Goal: Task Accomplishment & Management: Complete application form

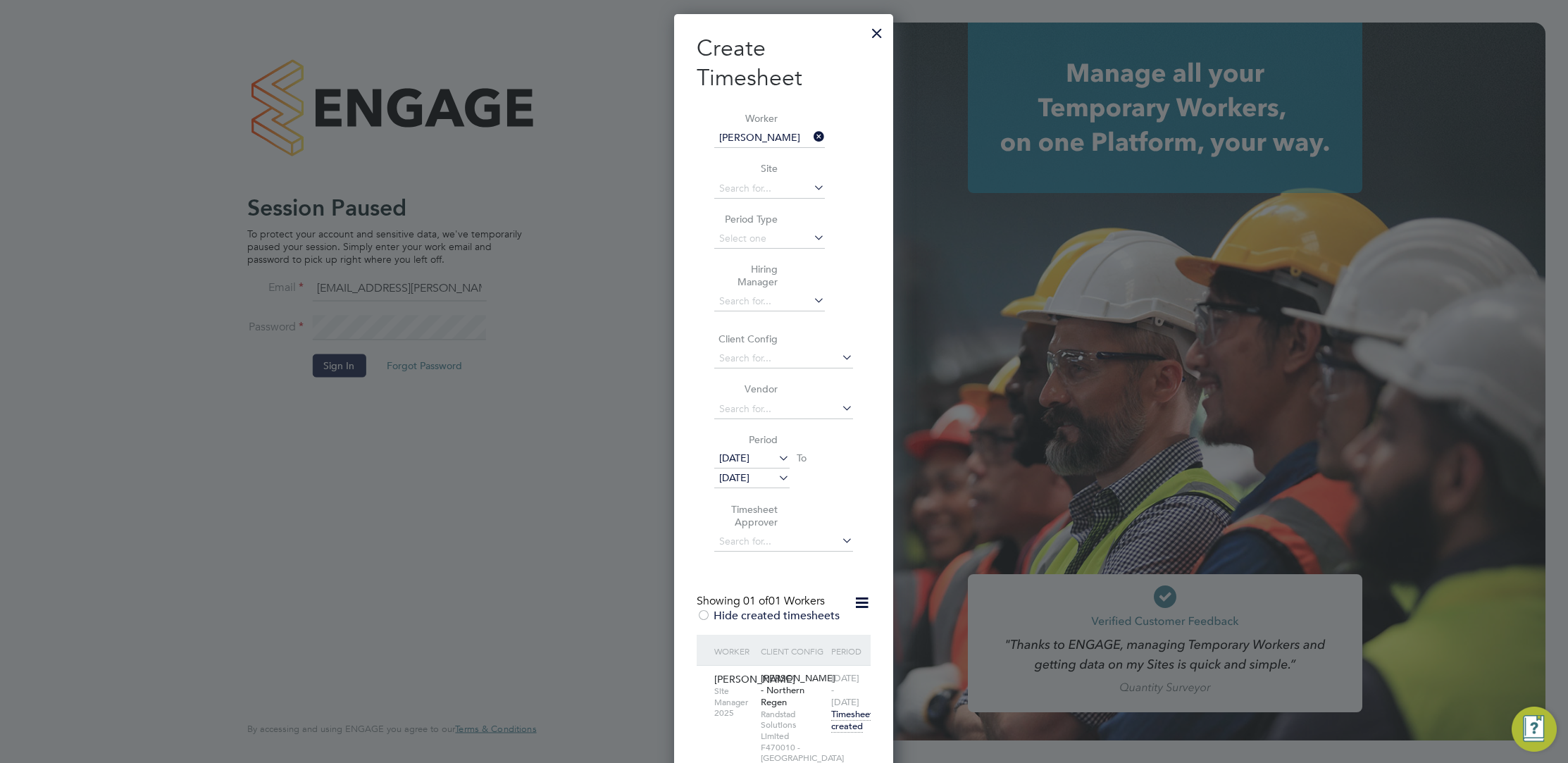
scroll to position [912, 220]
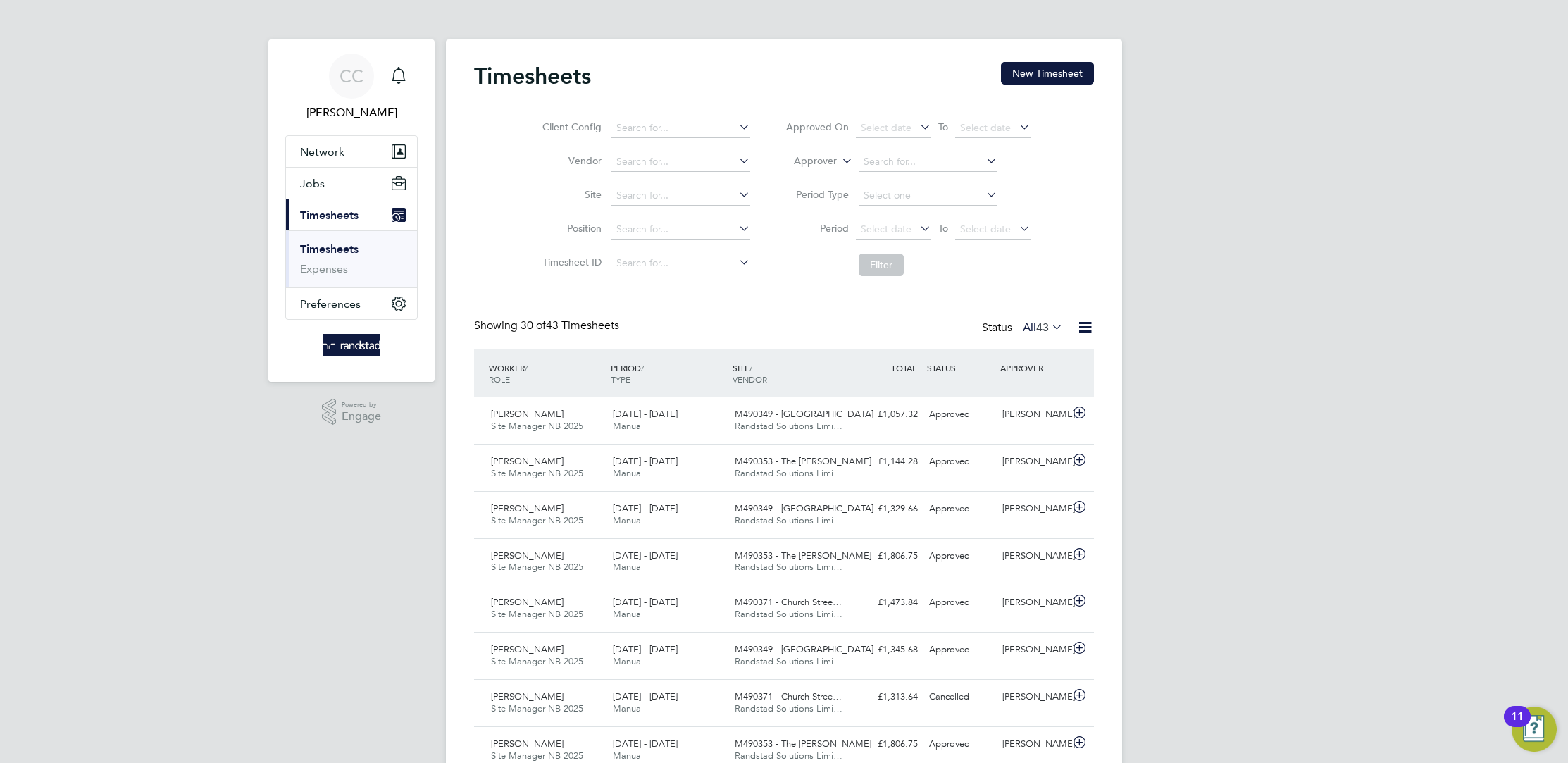
click at [345, 250] on link "Timesheets" at bounding box center [330, 249] width 59 height 14
click at [1066, 86] on div "Timesheets New Timesheet" at bounding box center [783, 83] width 620 height 42
click at [1065, 79] on button "New Timesheet" at bounding box center [1048, 74] width 93 height 23
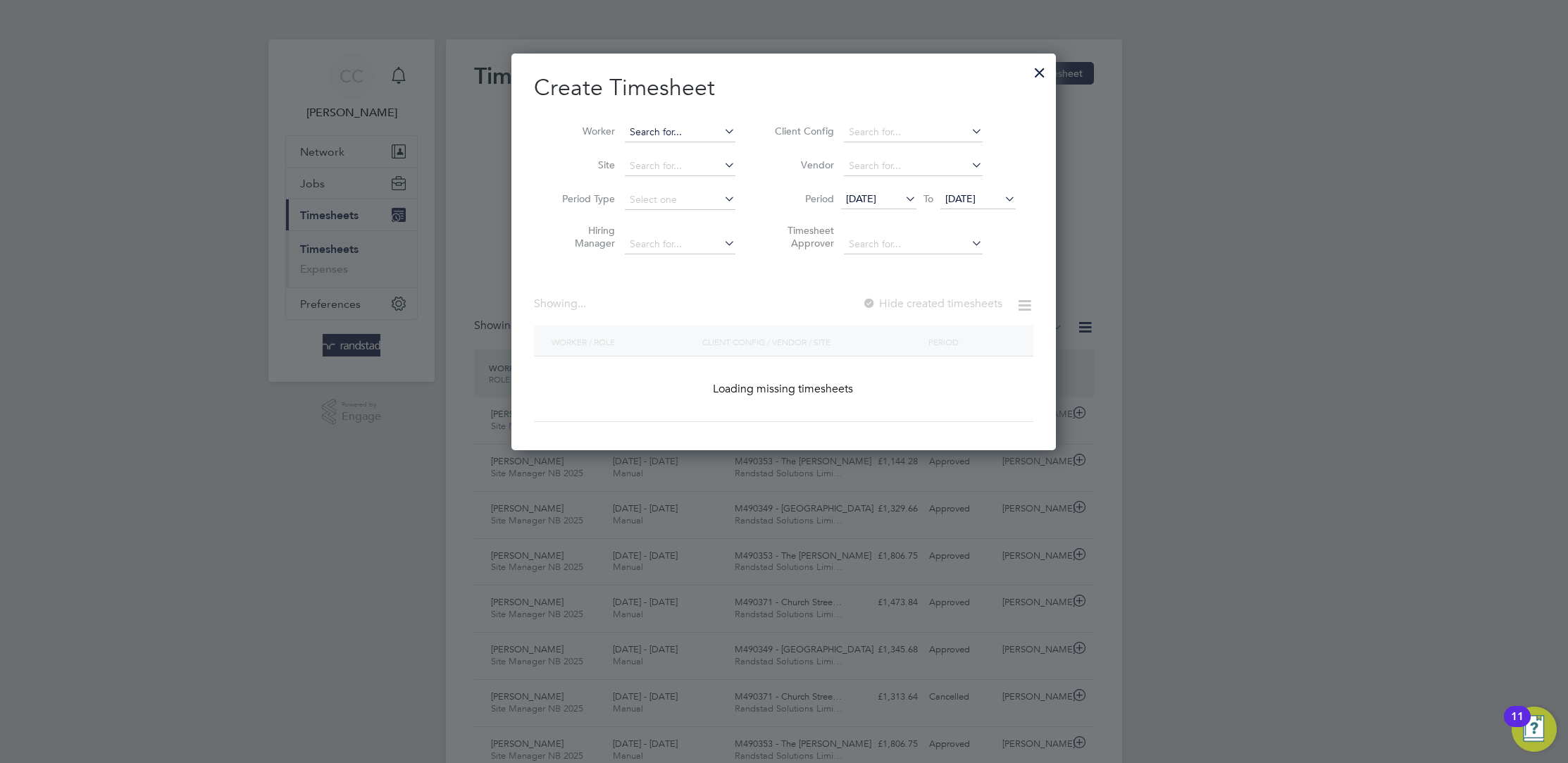
click at [650, 131] on input at bounding box center [680, 132] width 110 height 20
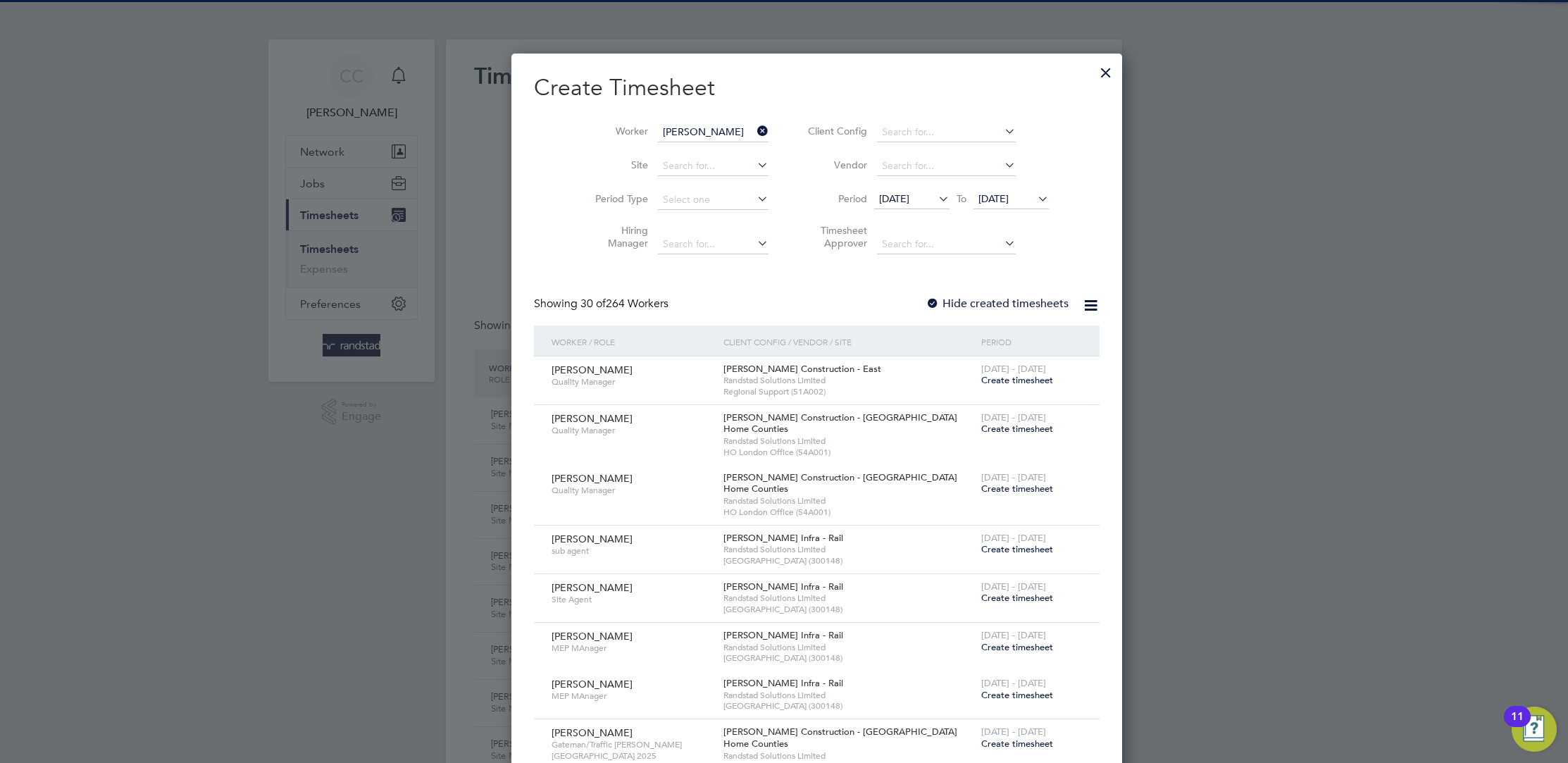
click at [715, 153] on b "Whitehouse" at bounding box center [742, 151] width 55 height 12
type input "[PERSON_NAME]"
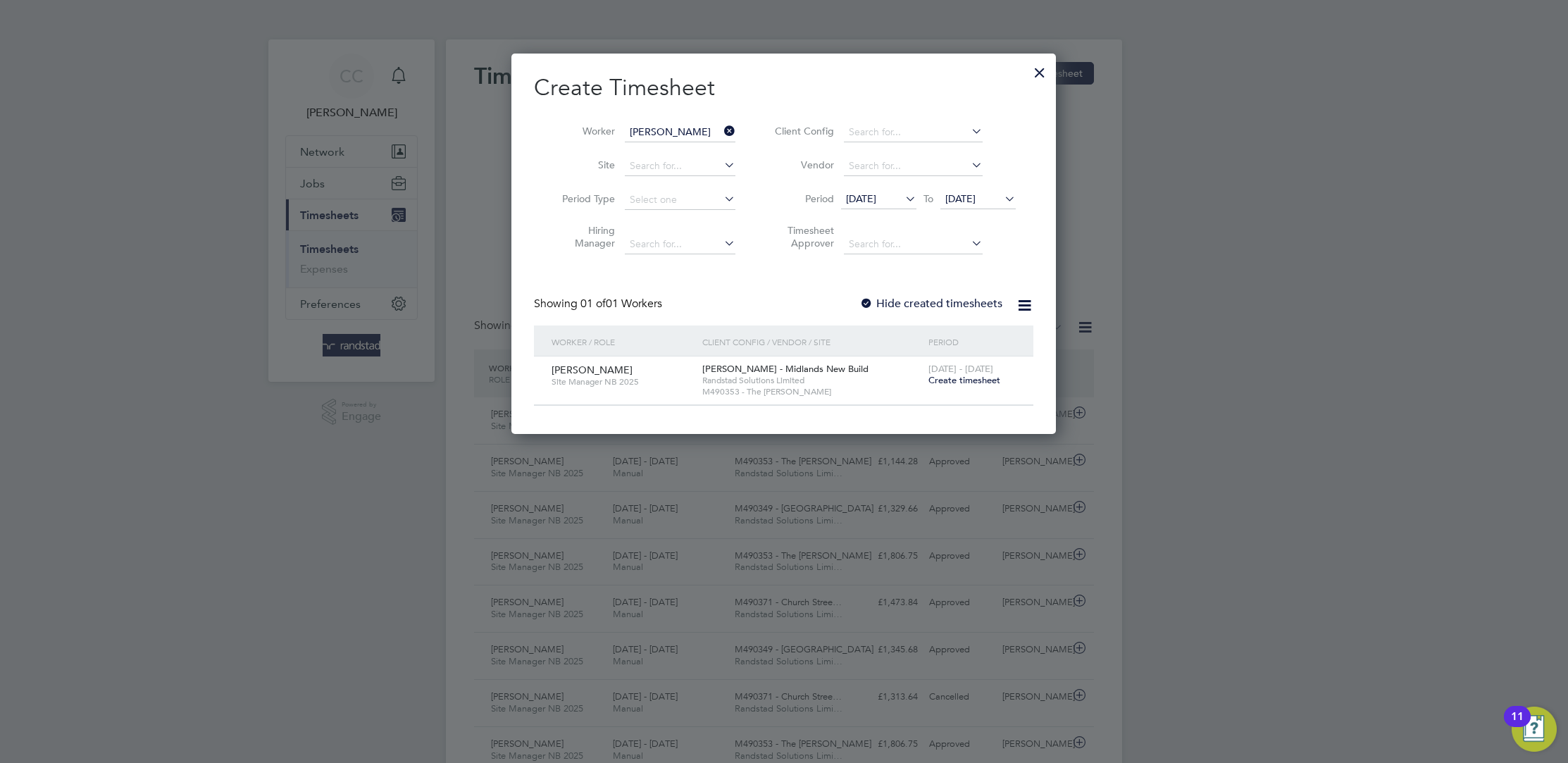
click at [906, 207] on div "15 Sep 2025 To 22 Sep 2025" at bounding box center [928, 200] width 175 height 20
click at [972, 385] on span "Create timesheet" at bounding box center [964, 380] width 72 height 12
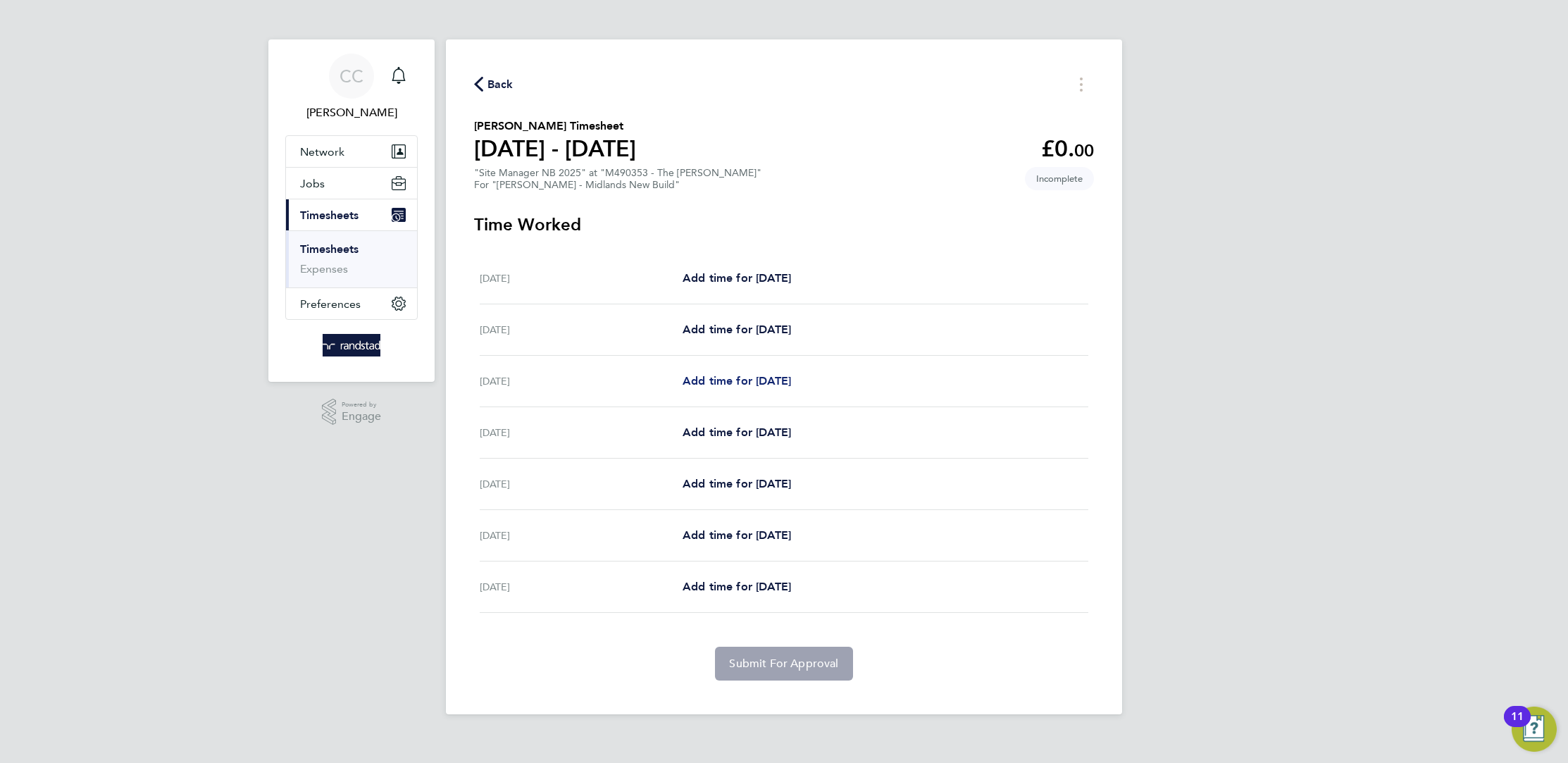
click at [754, 382] on span "Add time for Mon 22 Sep" at bounding box center [737, 381] width 108 height 14
select select "60"
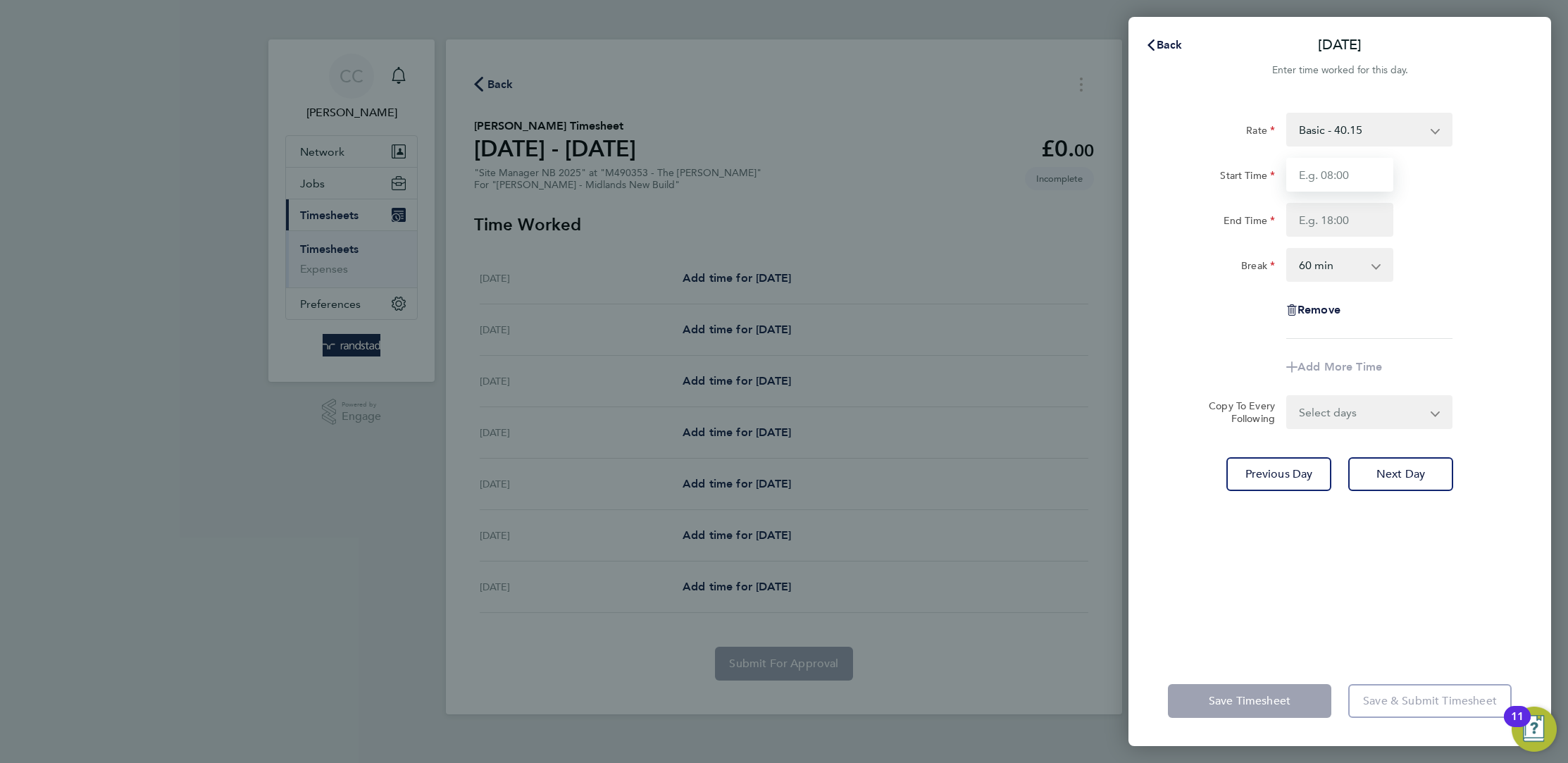
click at [1322, 183] on input "Start Time" at bounding box center [1340, 174] width 107 height 34
type input "07:30"
click at [1332, 221] on input "End Time" at bounding box center [1340, 219] width 107 height 34
type input "17:30"
click at [1367, 276] on select "0 min 15 min 30 min 45 min 60 min 75 min 90 min" at bounding box center [1331, 264] width 87 height 31
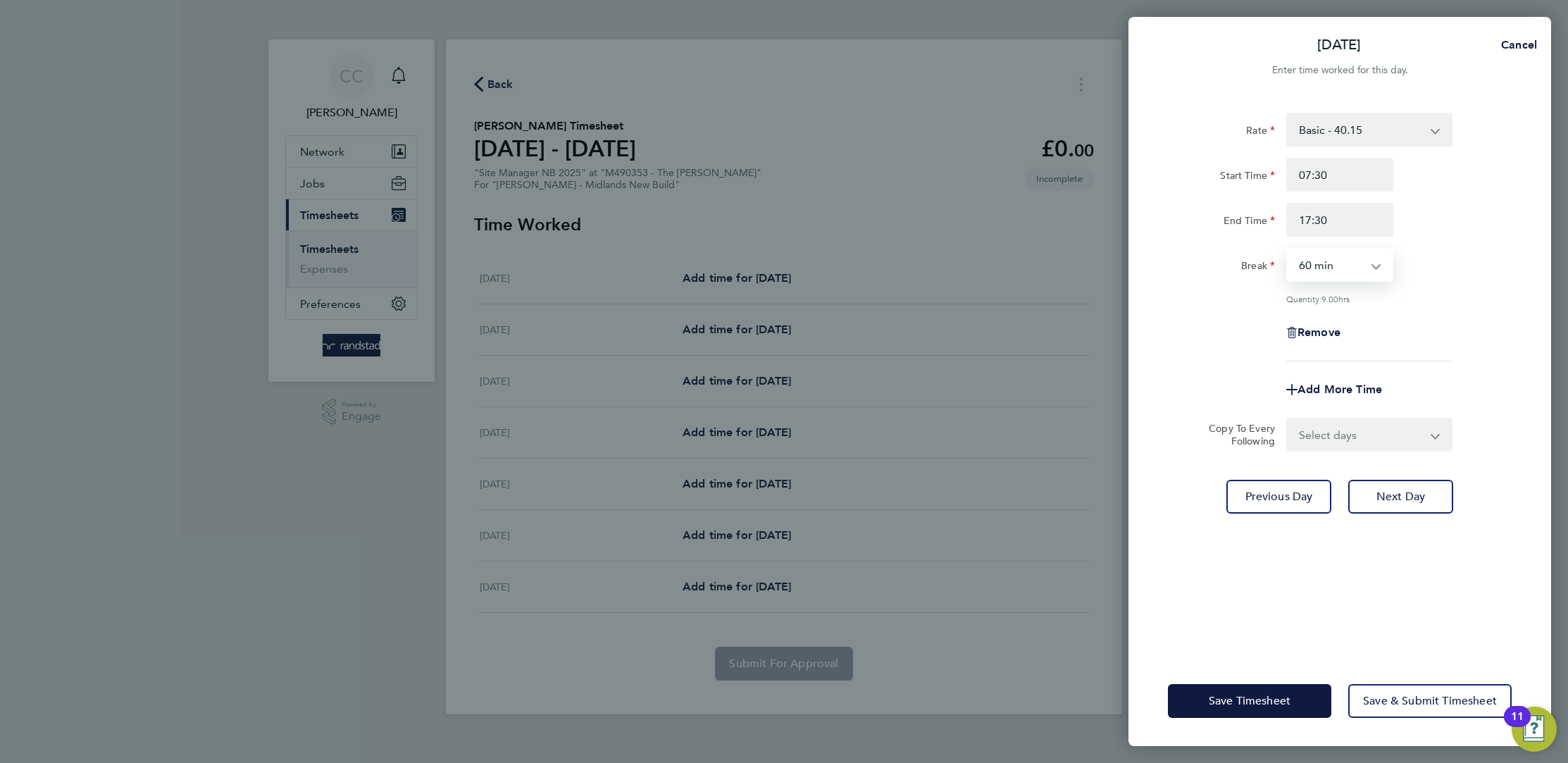
select select "30"
click at [1287, 249] on select "0 min 15 min 30 min 45 min 60 min 75 min 90 min" at bounding box center [1331, 264] width 87 height 31
click at [1365, 213] on input "17:30" at bounding box center [1340, 219] width 107 height 34
type input "17:00"
click at [1445, 289] on div "Rate Basic - 40.15 Start Time 07:30 End Time 17:00 Break 0 min 15 min 30 min 45…" at bounding box center [1340, 237] width 344 height 249
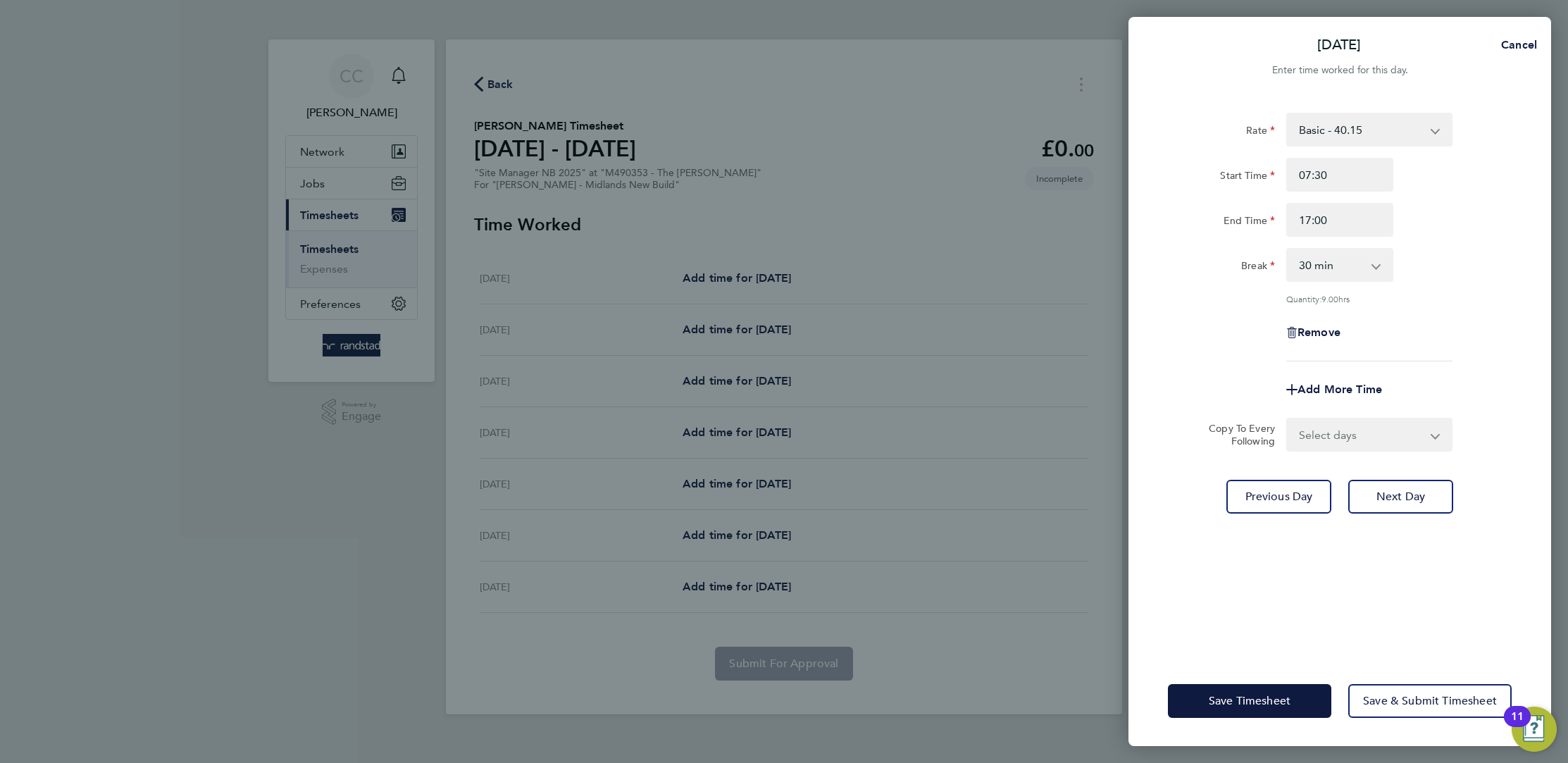
click at [1361, 438] on select "Select days Day Tuesday Wednesday Thursday Friday" at bounding box center [1361, 434] width 148 height 31
select select "FRI"
click at [1287, 419] on select "Select days Day Tuesday Wednesday Thursday Friday" at bounding box center [1361, 434] width 148 height 31
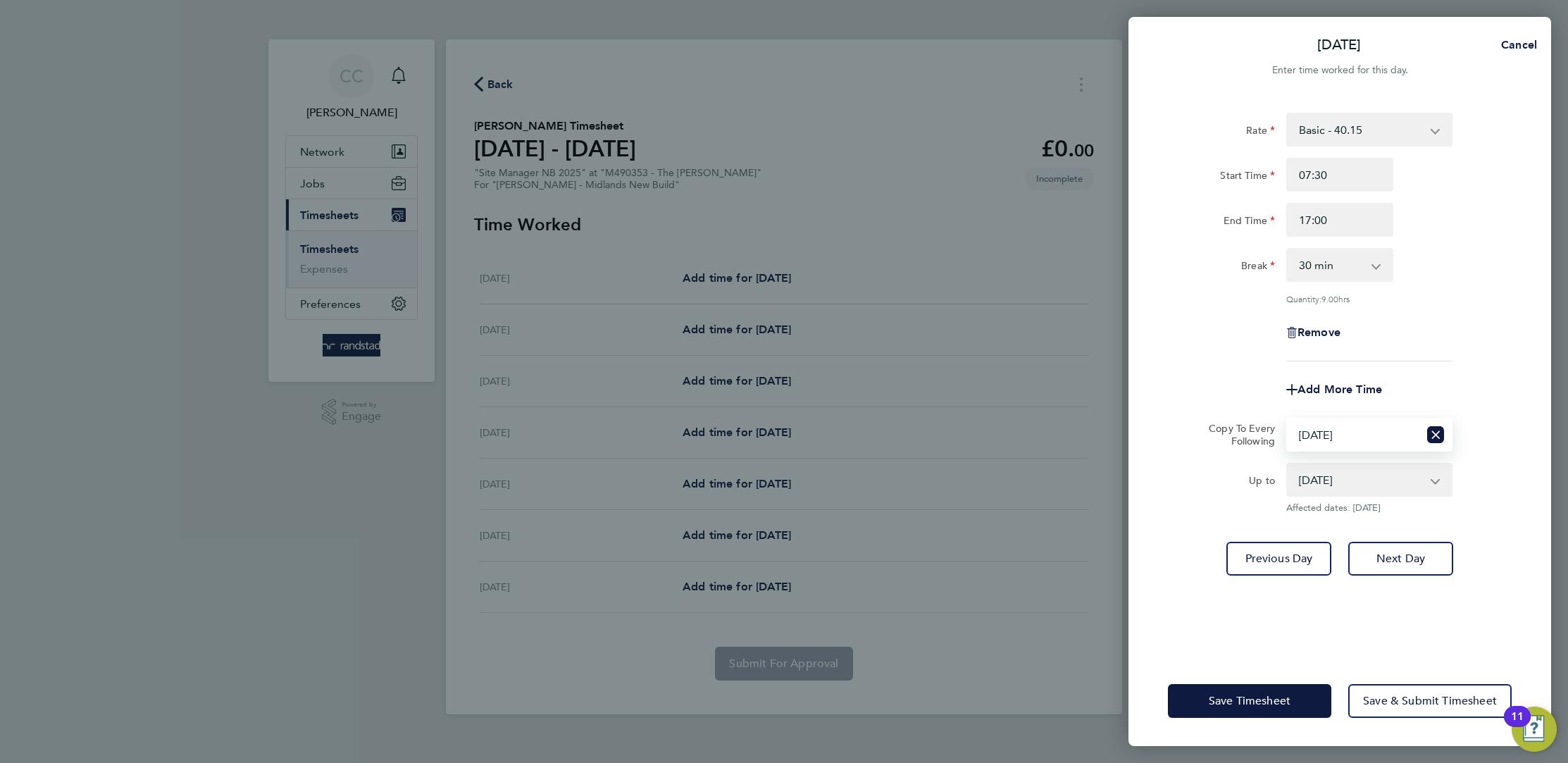
click at [1332, 467] on select "26 Sep 2025" at bounding box center [1360, 479] width 146 height 31
click at [1287, 464] on select "26 Sep 2025" at bounding box center [1360, 479] width 146 height 31
click at [1241, 686] on button "Save Timesheet" at bounding box center [1250, 701] width 164 height 34
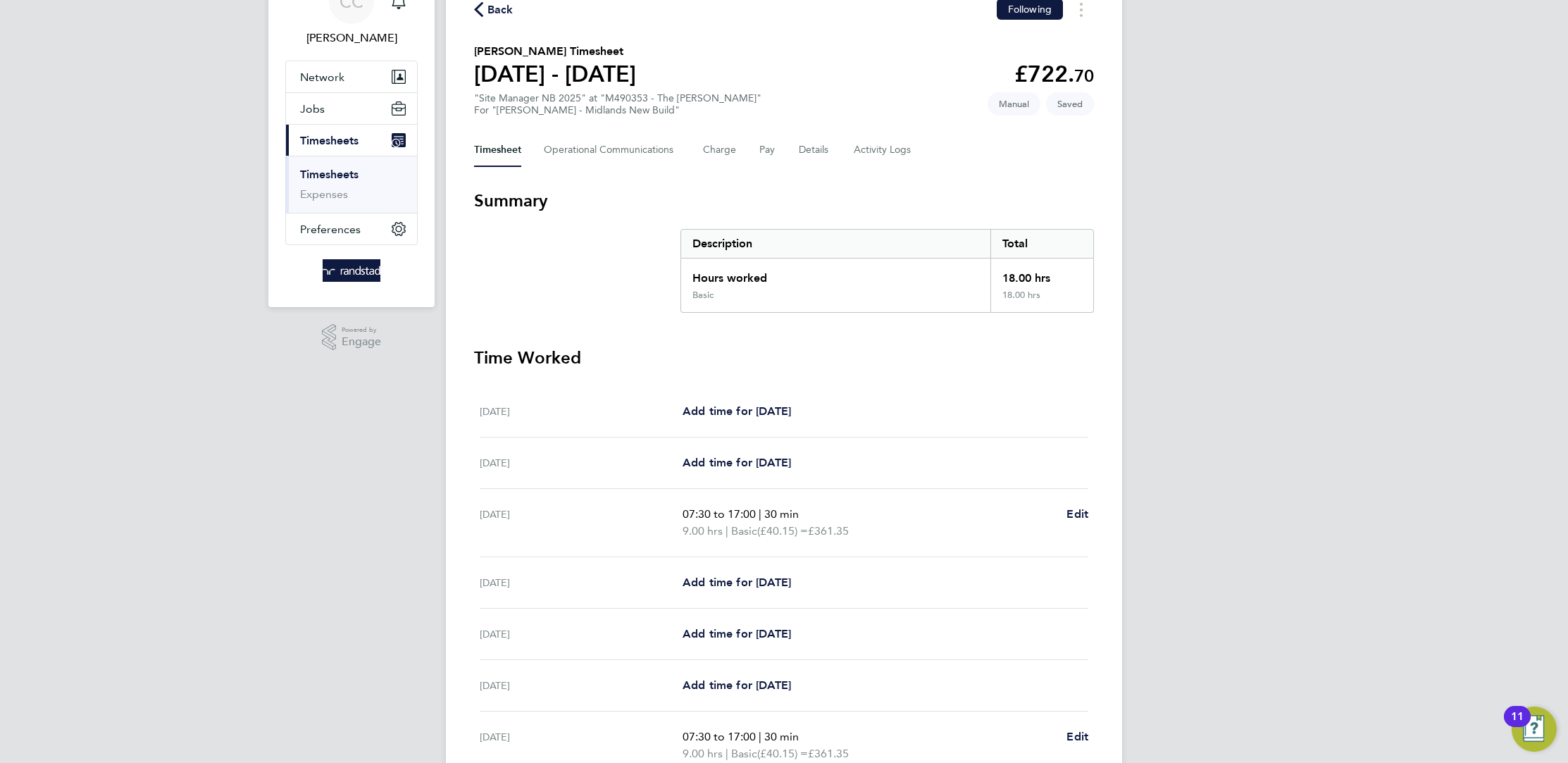
scroll to position [187, 0]
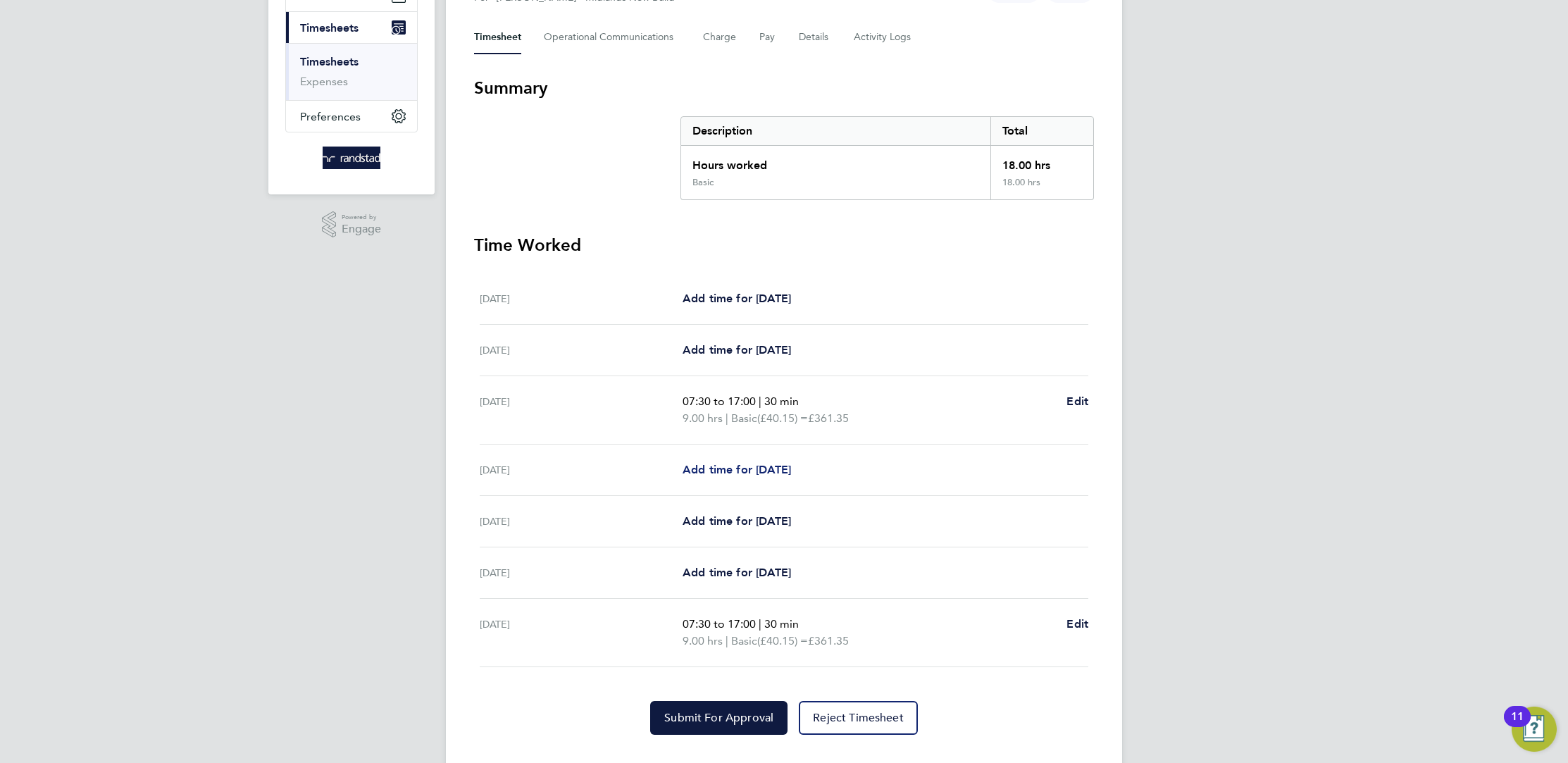
click at [755, 463] on span "Add time for Tue 23 Sep" at bounding box center [737, 469] width 108 height 14
select select "60"
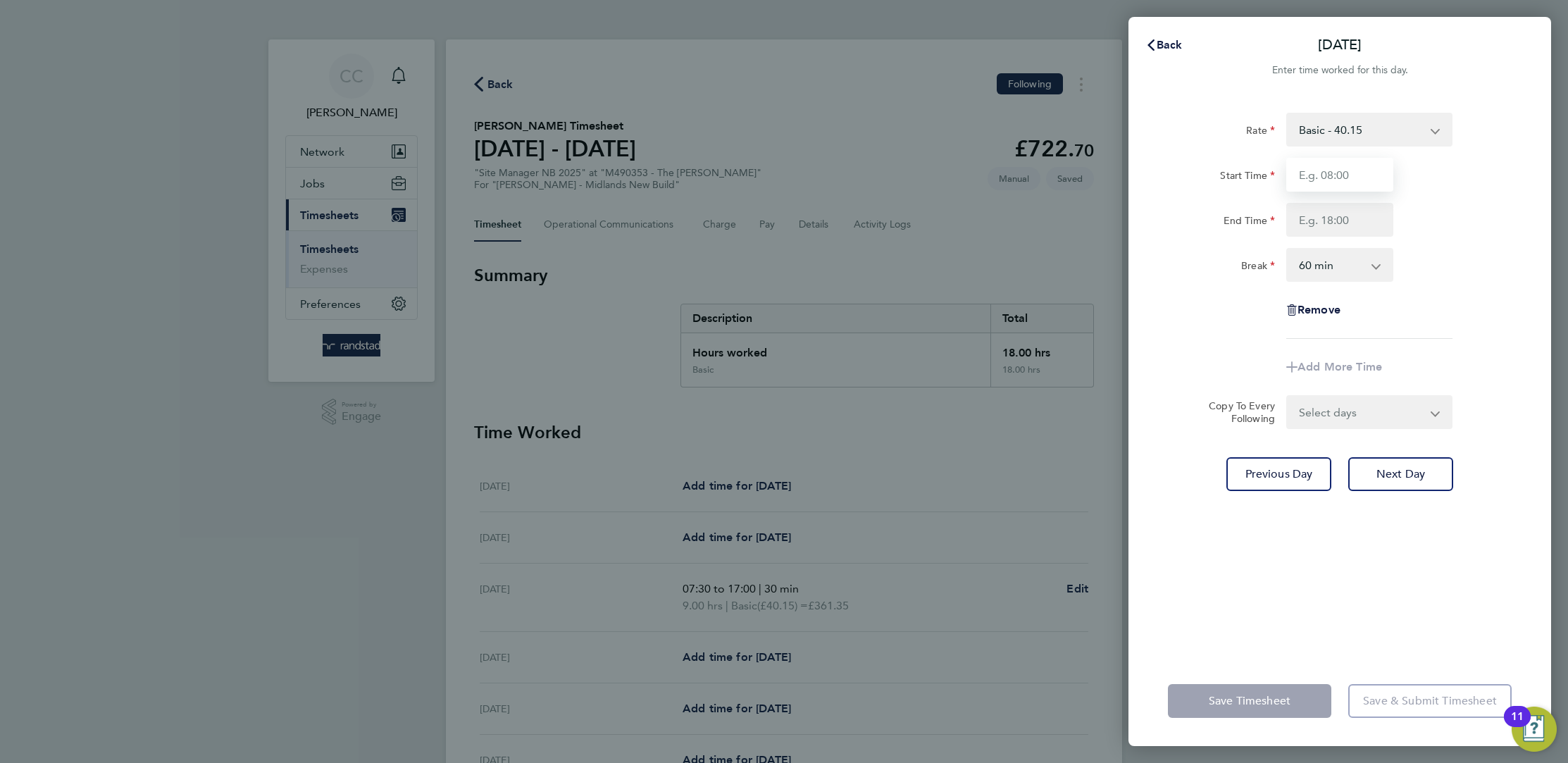
click at [1330, 169] on input "Start Time" at bounding box center [1340, 174] width 107 height 34
type input "07:30"
click at [1346, 232] on input "End Time" at bounding box center [1340, 219] width 107 height 34
type input "17:00"
click at [1334, 266] on select "0 min 15 min 30 min 45 min 60 min 75 min 90 min" at bounding box center [1331, 264] width 87 height 31
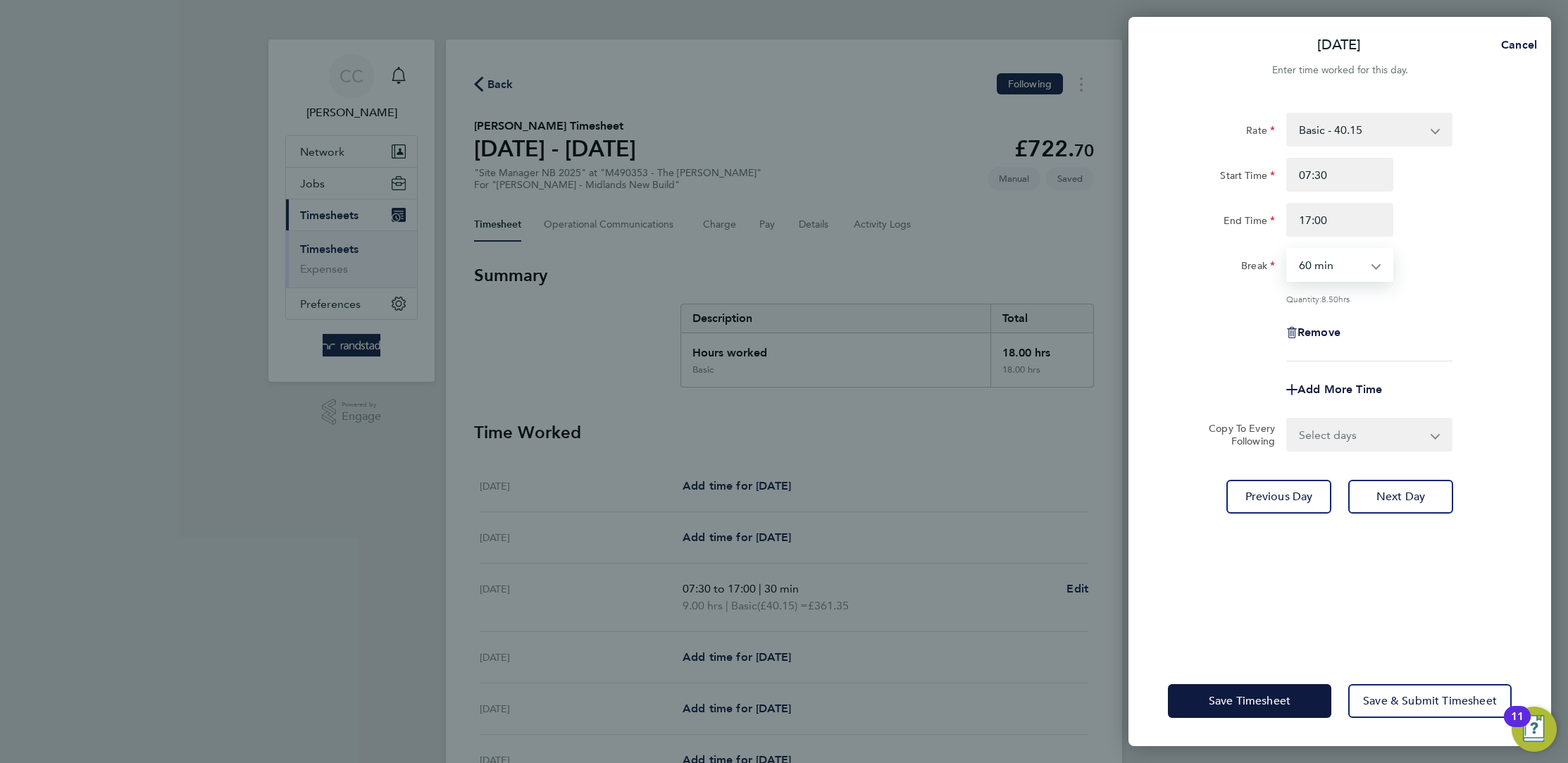
select select "30"
click at [1287, 249] on select "0 min 15 min 30 min 45 min 60 min 75 min 90 min" at bounding box center [1331, 264] width 87 height 31
click at [1407, 424] on select "Select days Day Wednesday Thursday Friday" at bounding box center [1361, 434] width 148 height 31
select select "DAY"
click at [1287, 419] on select "Select days Day Wednesday Thursday Friday" at bounding box center [1361, 434] width 148 height 31
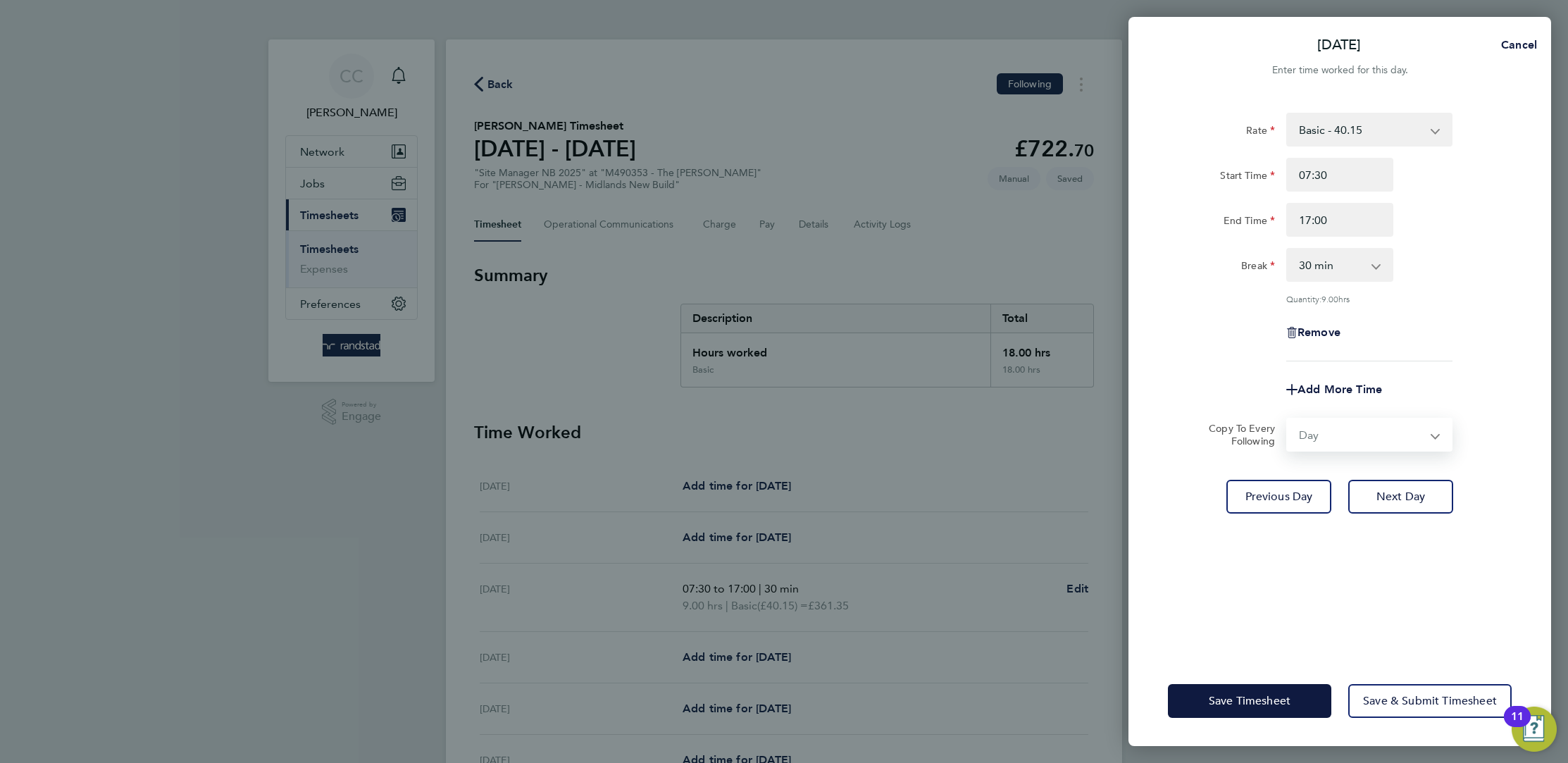
select select "2025-09-26"
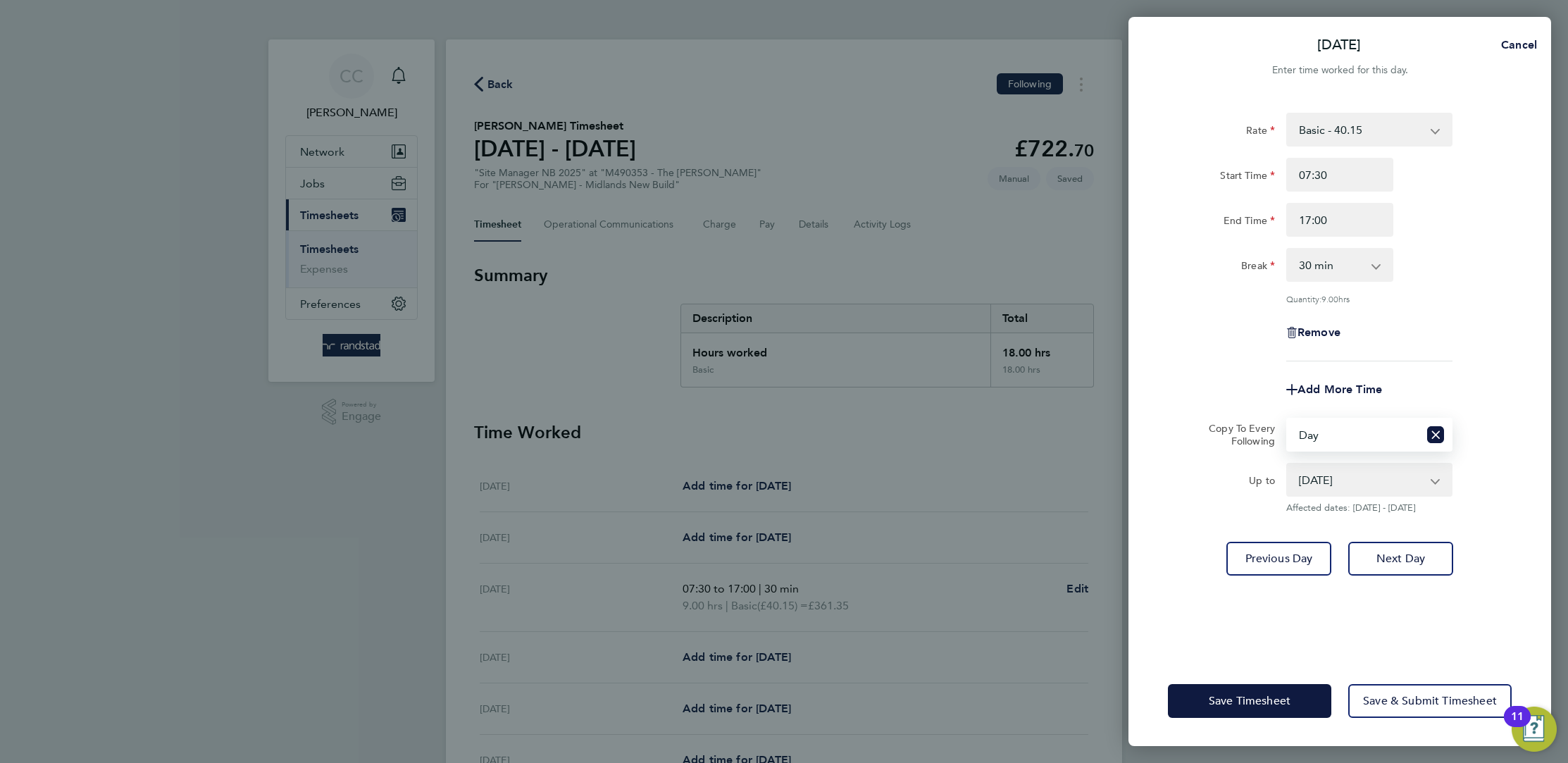
click at [1337, 474] on select "24 Sep 2025 25 Sep 2025 26 Sep 2025" at bounding box center [1360, 479] width 146 height 31
click at [1287, 464] on select "24 Sep 2025 25 Sep 2025 26 Sep 2025" at bounding box center [1360, 479] width 146 height 31
click at [1268, 716] on div "Save Timesheet Save & Submit Timesheet" at bounding box center [1339, 701] width 423 height 90
click at [1269, 704] on span "Save Timesheet" at bounding box center [1249, 701] width 82 height 14
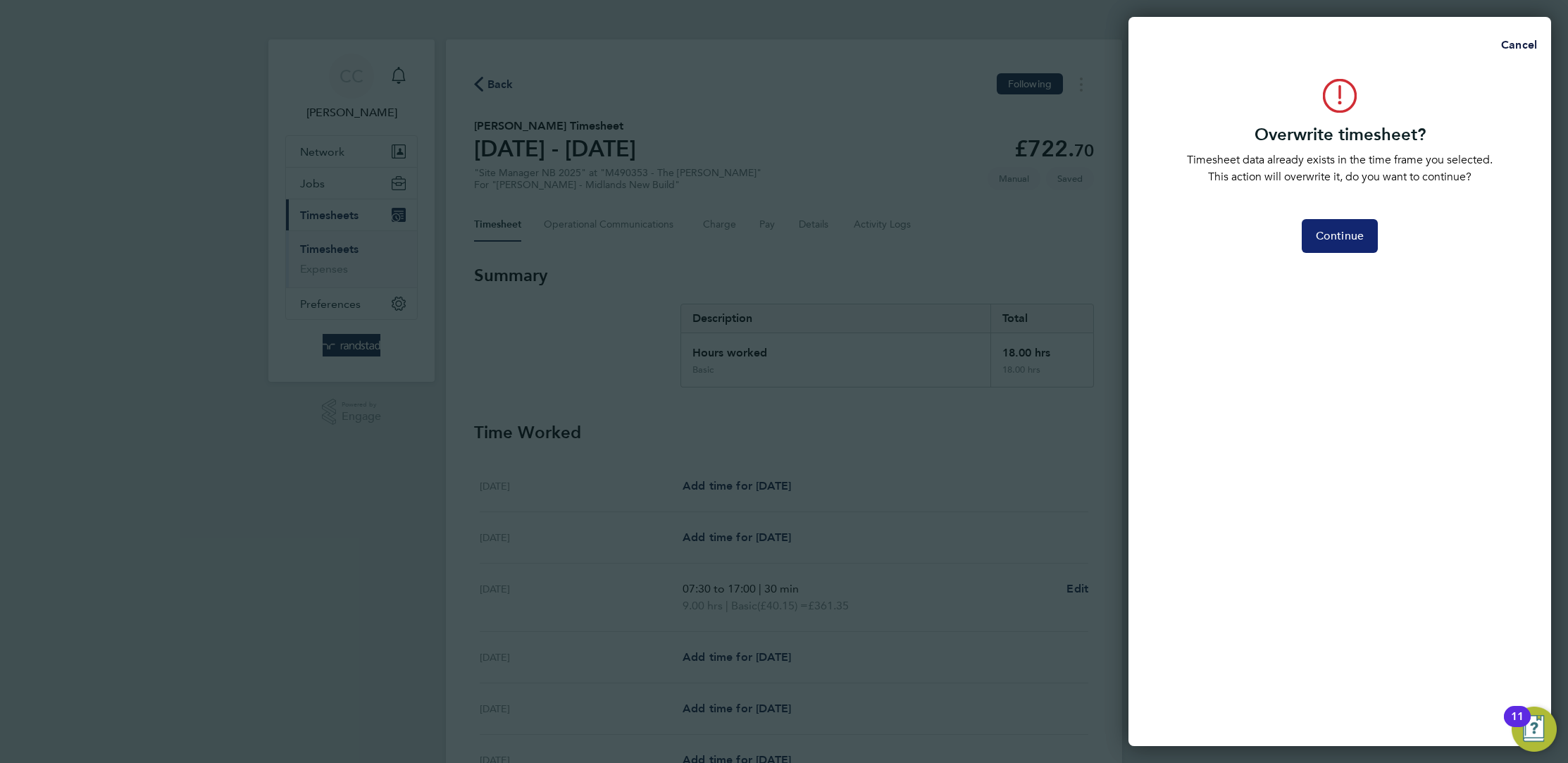
click at [1346, 242] on span "Continue" at bounding box center [1340, 236] width 48 height 14
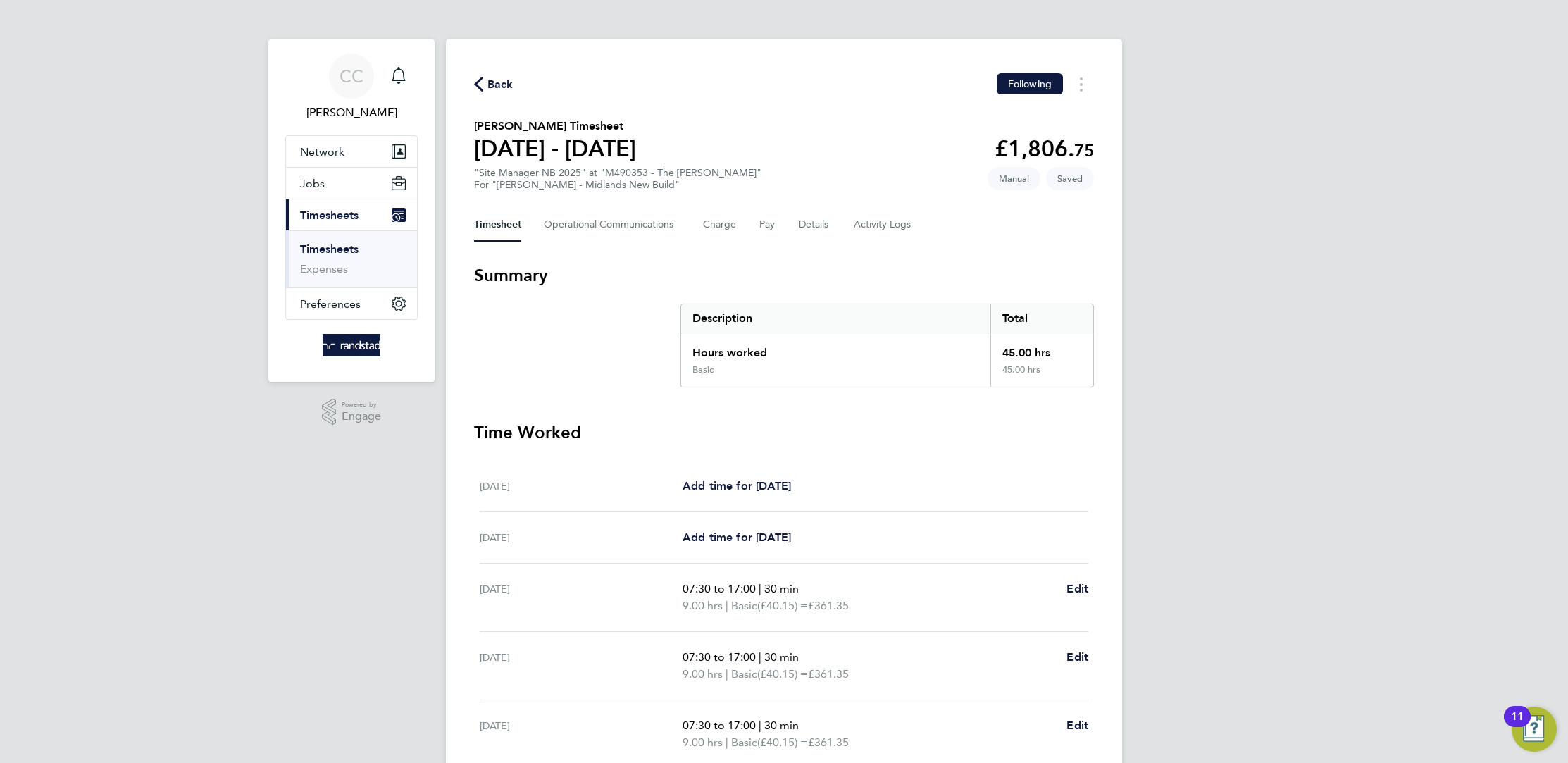
scroll to position [263, 0]
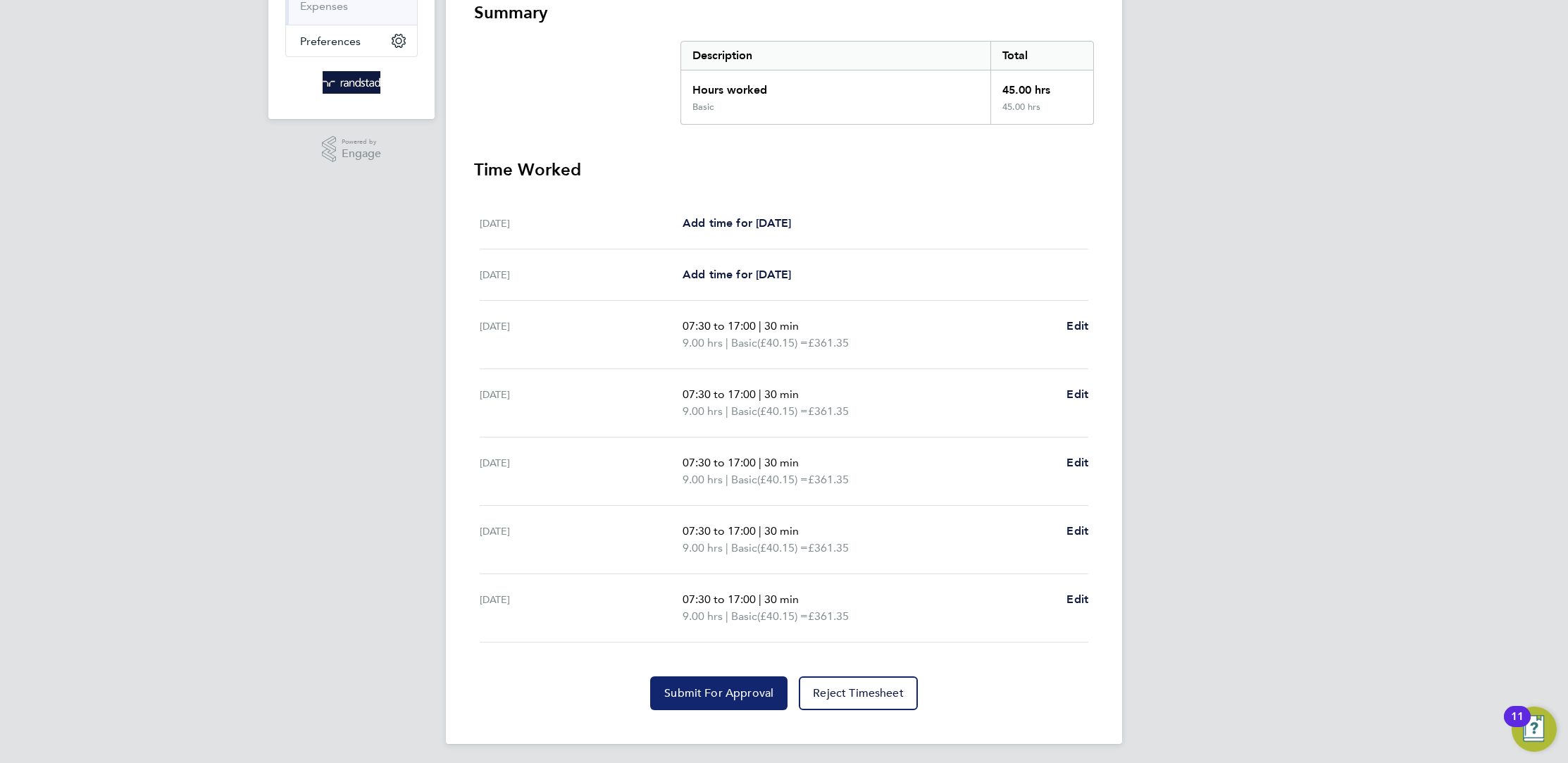
click at [761, 686] on span "Submit For Approval" at bounding box center [718, 692] width 109 height 14
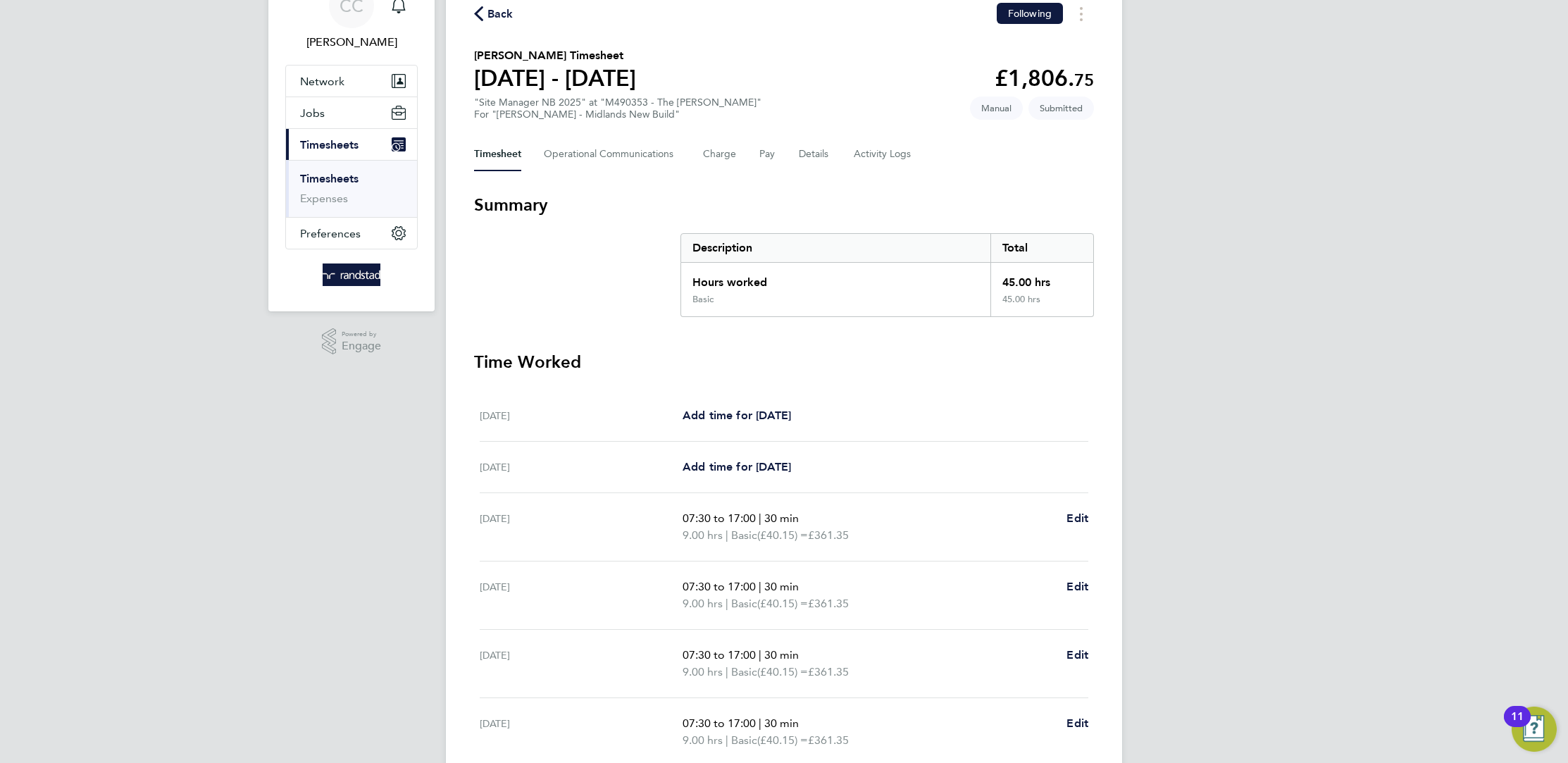
scroll to position [0, 0]
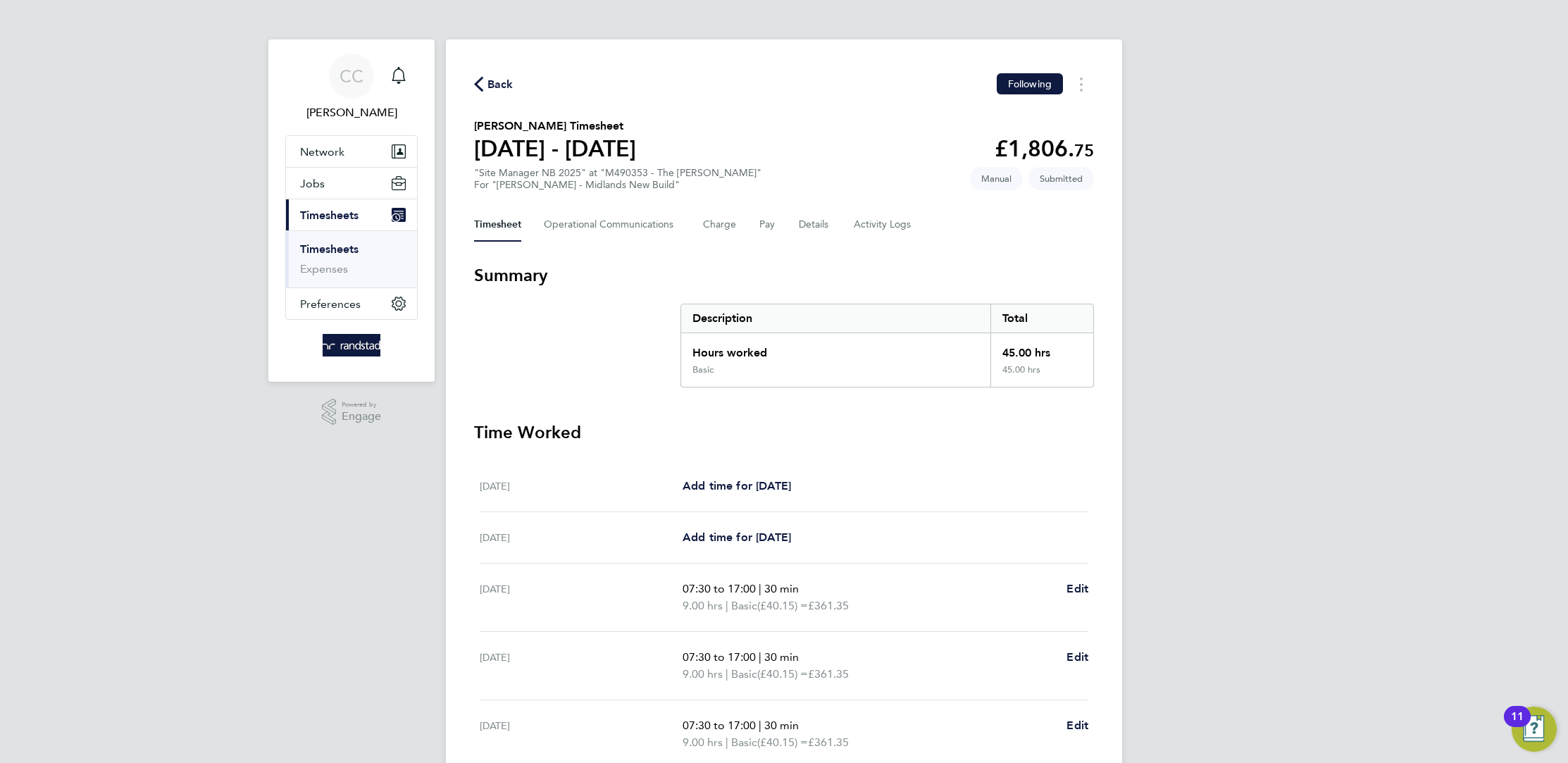
click at [486, 77] on span "Back" at bounding box center [493, 83] width 40 height 14
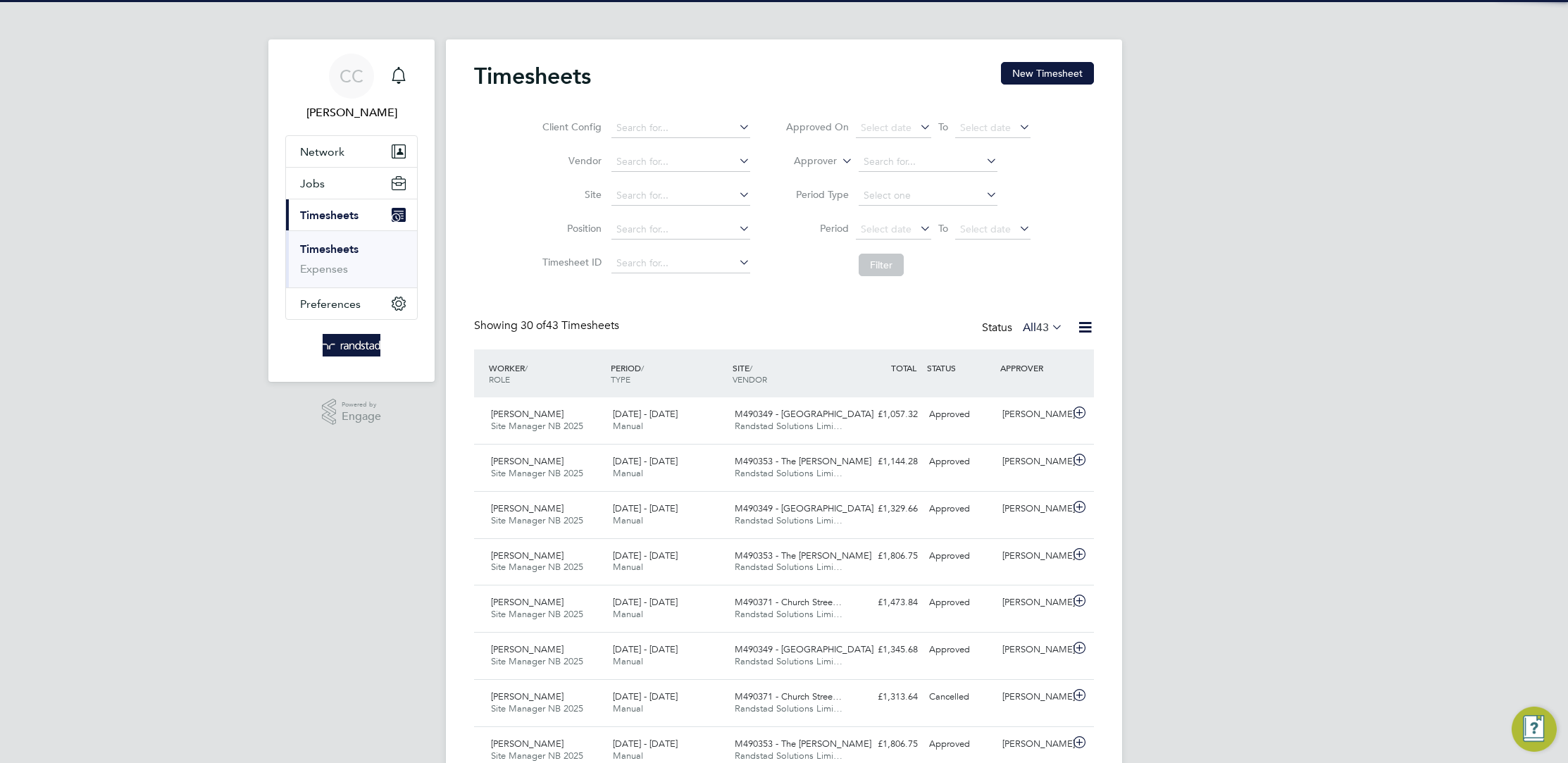
scroll to position [36, 122]
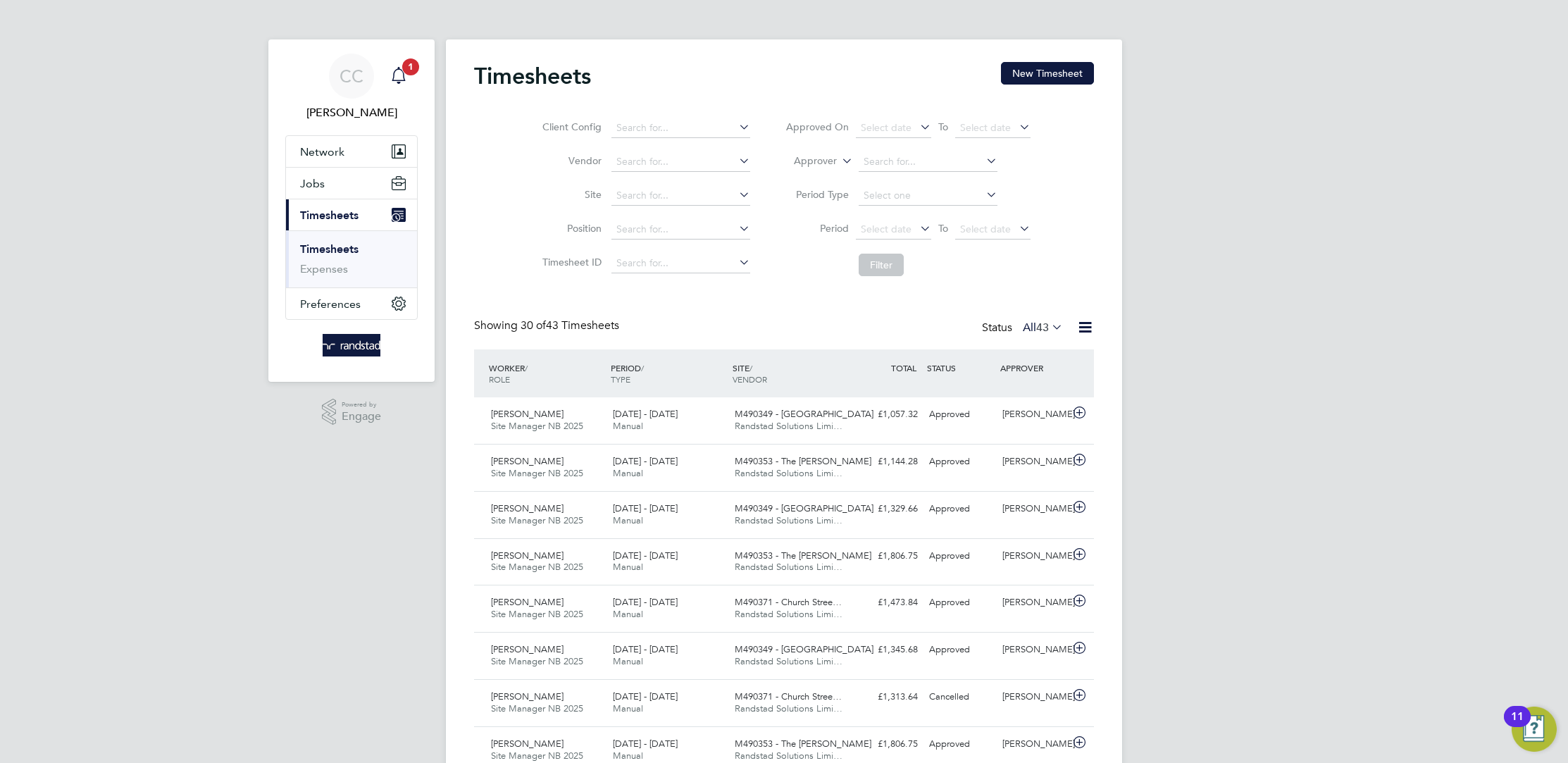
click at [399, 65] on div "Main navigation" at bounding box center [399, 77] width 29 height 29
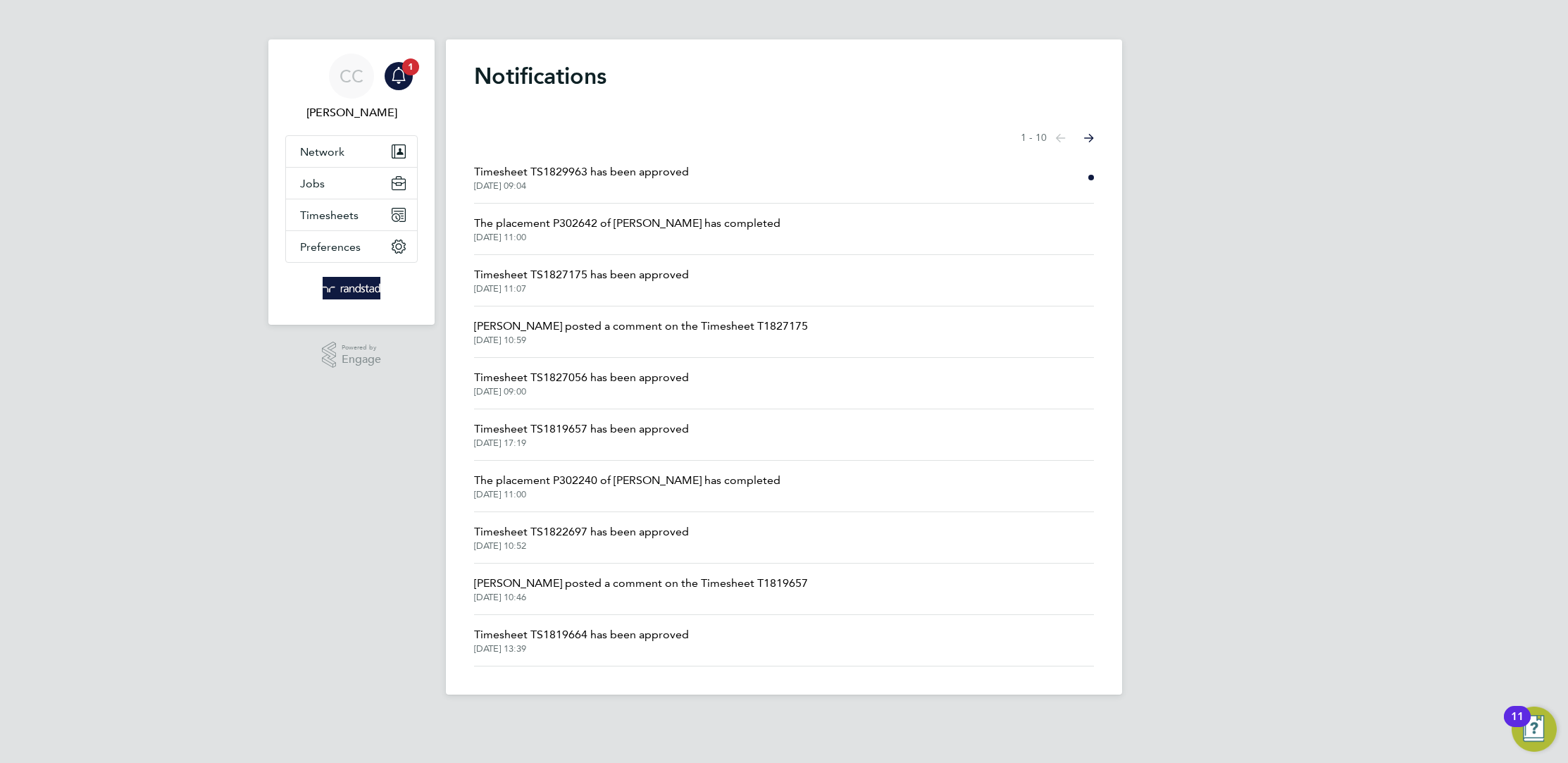
drag, startPoint x: 725, startPoint y: 177, endPoint x: 701, endPoint y: 177, distance: 24.0
click at [724, 176] on li "Timesheet TS1829963 has been approved [DATE] 09:04" at bounding box center [783, 178] width 620 height 51
click at [624, 176] on span "Timesheet TS1829963 has been approved" at bounding box center [581, 172] width 215 height 17
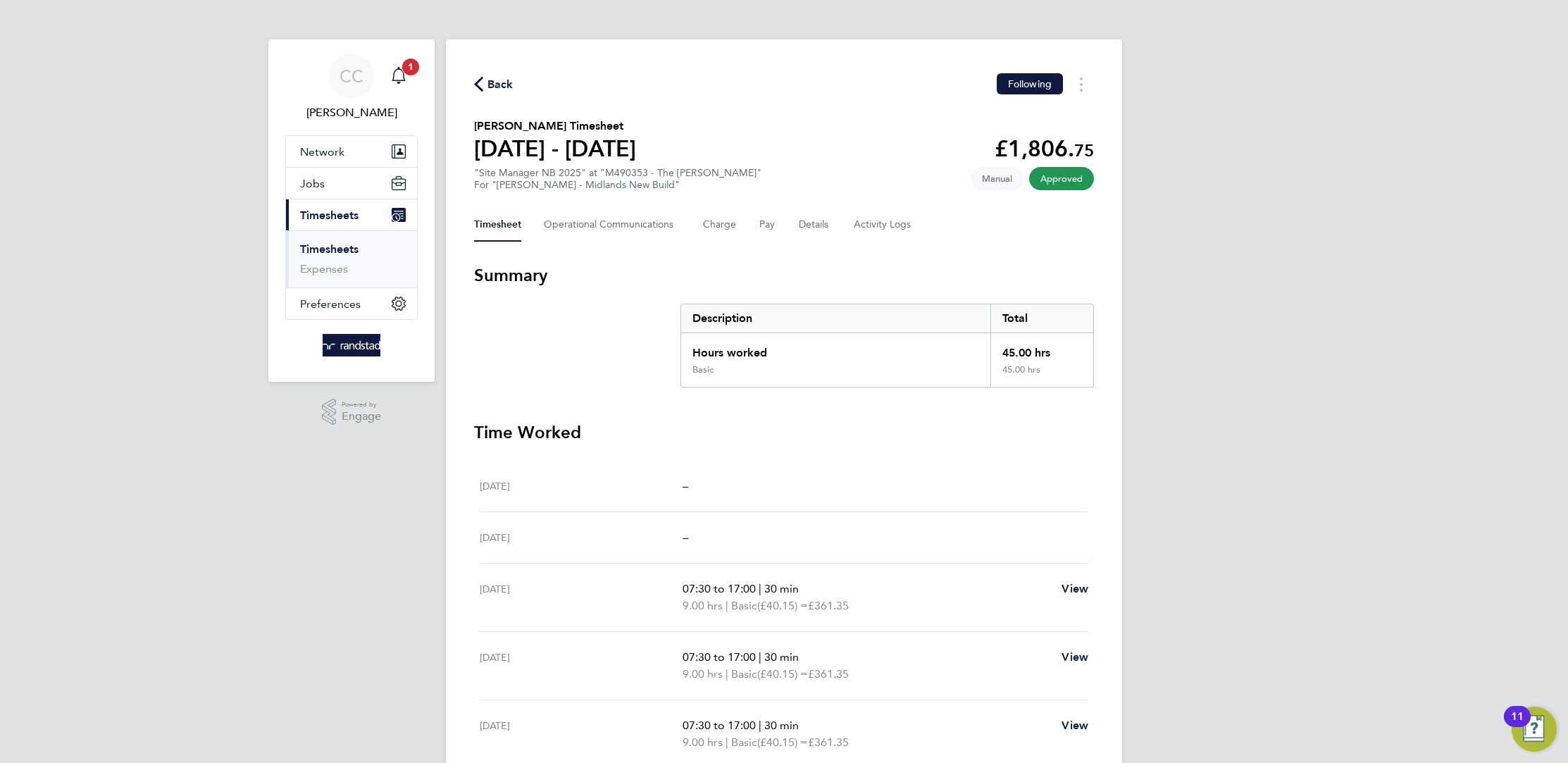
click at [403, 73] on link "Notifications 1" at bounding box center [399, 76] width 29 height 45
